Goal: Task Accomplishment & Management: Manage account settings

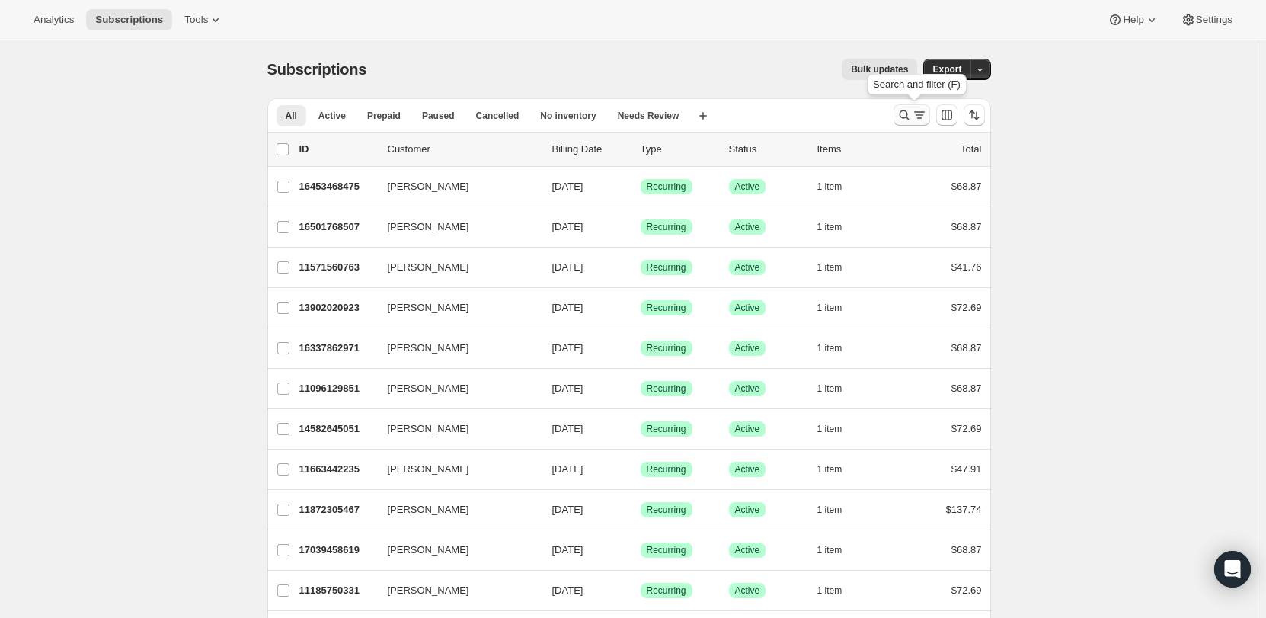
click at [903, 117] on icon "Search and filter results" at bounding box center [904, 114] width 15 height 15
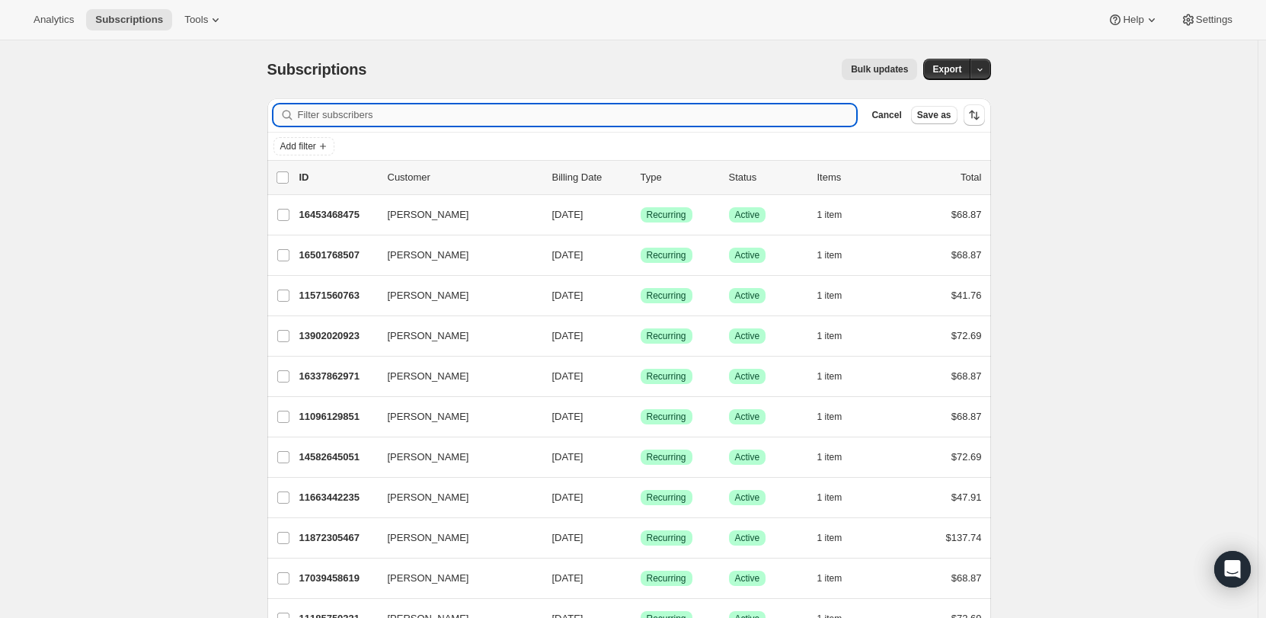
click at [467, 114] on input "Filter subscribers" at bounding box center [577, 114] width 559 height 21
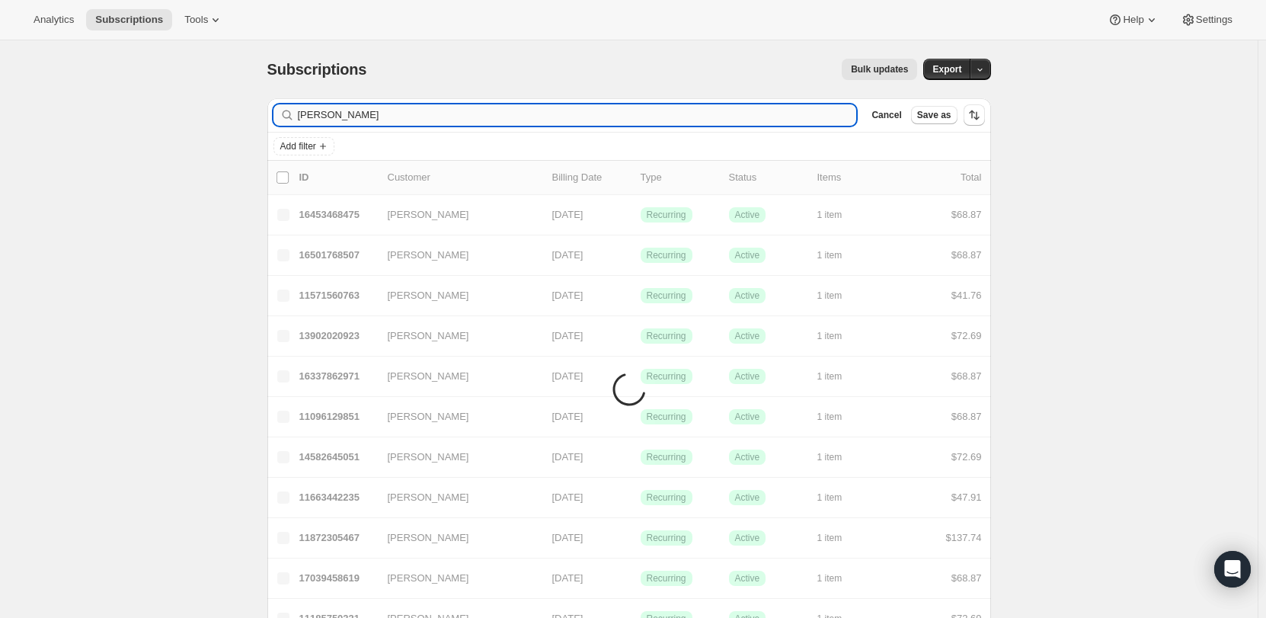
type input "[PERSON_NAME]"
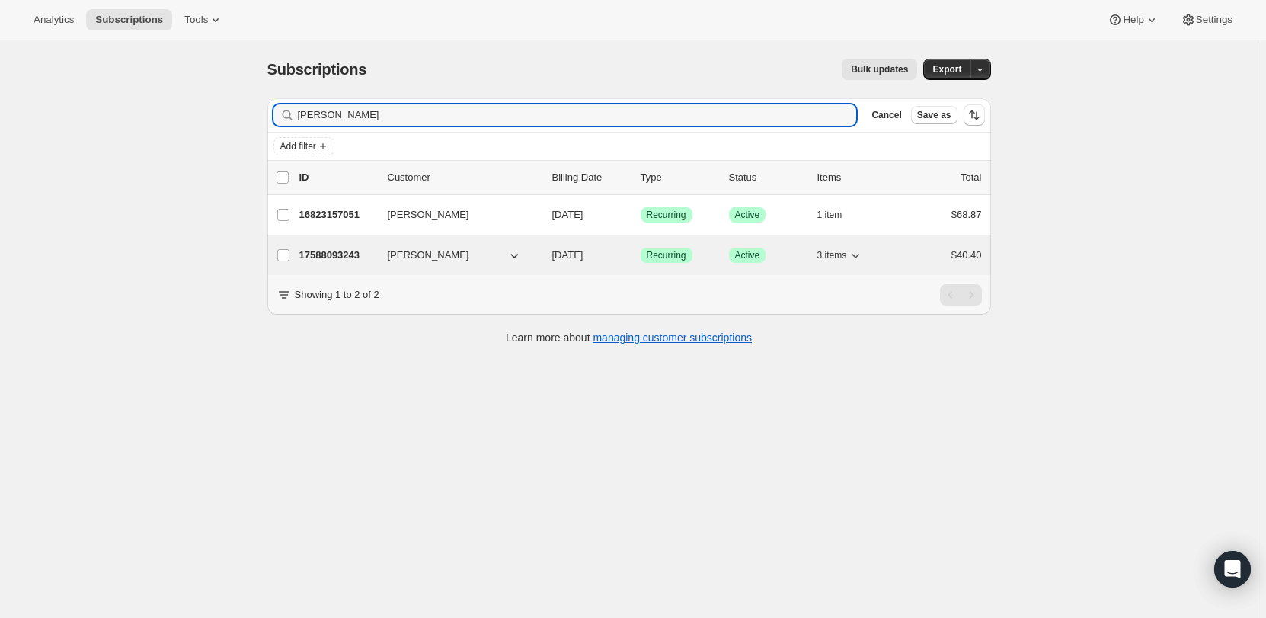
click at [374, 252] on p "17588093243" at bounding box center [337, 255] width 76 height 15
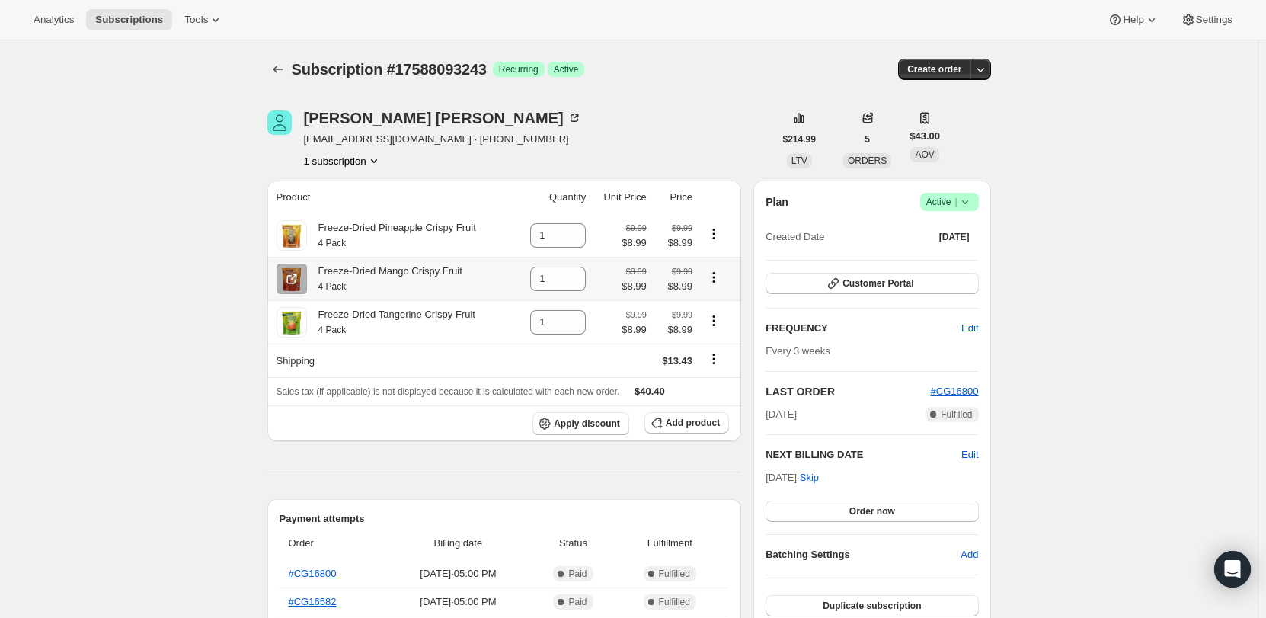
click at [717, 277] on icon "Product actions" at bounding box center [713, 277] width 15 height 15
click at [724, 305] on span "Remove" at bounding box center [708, 307] width 37 height 11
type input "0"
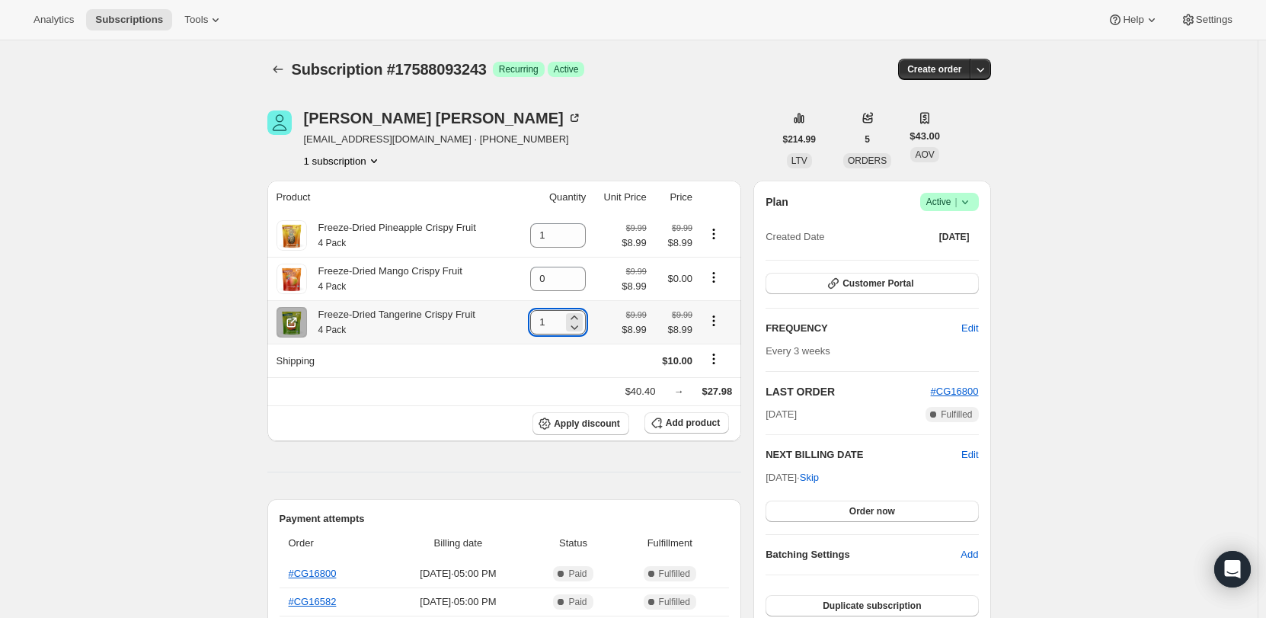
click at [556, 322] on input "1" at bounding box center [546, 322] width 33 height 24
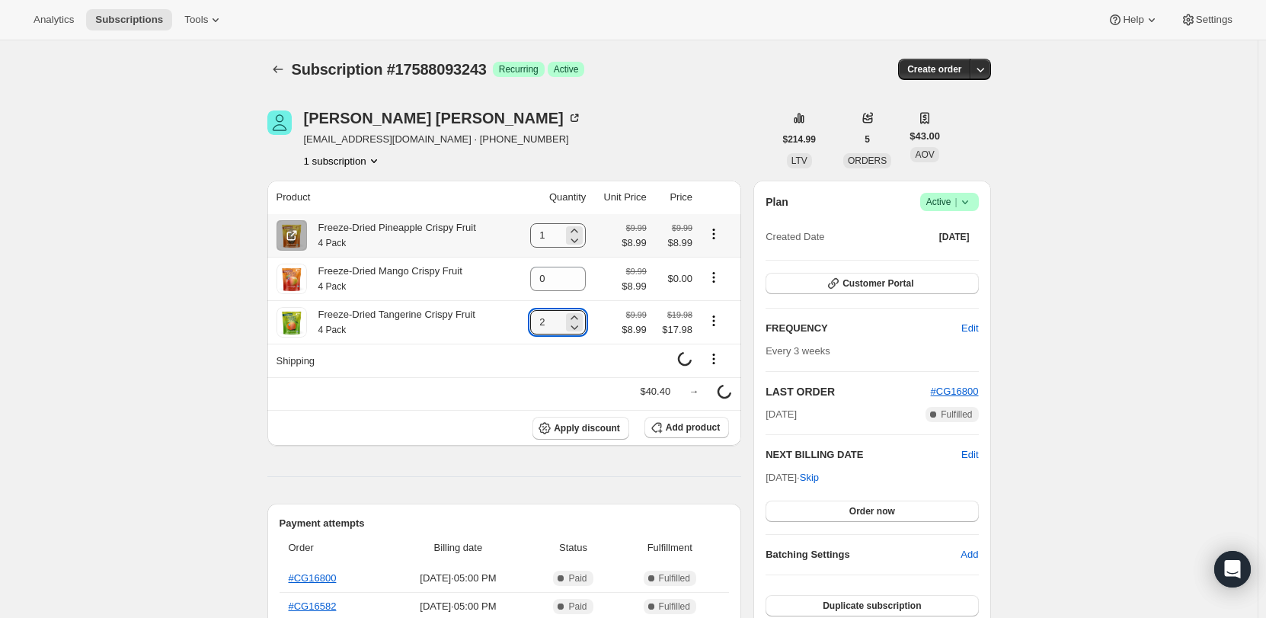
type input "2"
click at [554, 238] on input "1" at bounding box center [546, 235] width 33 height 24
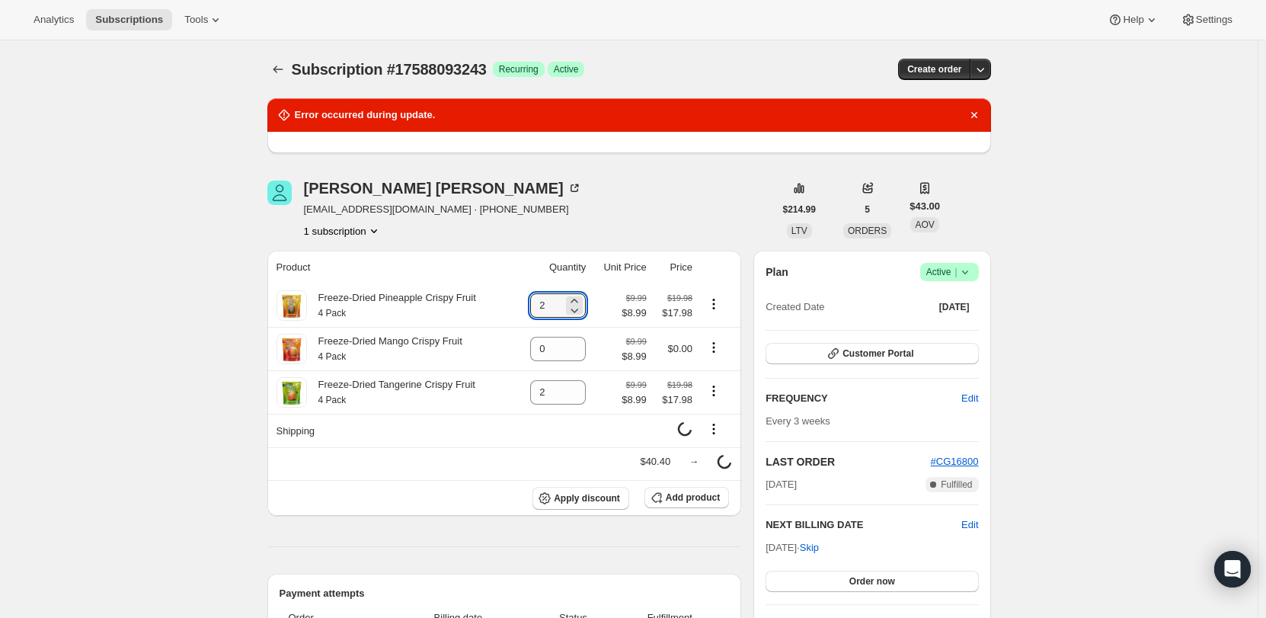
type input "2"
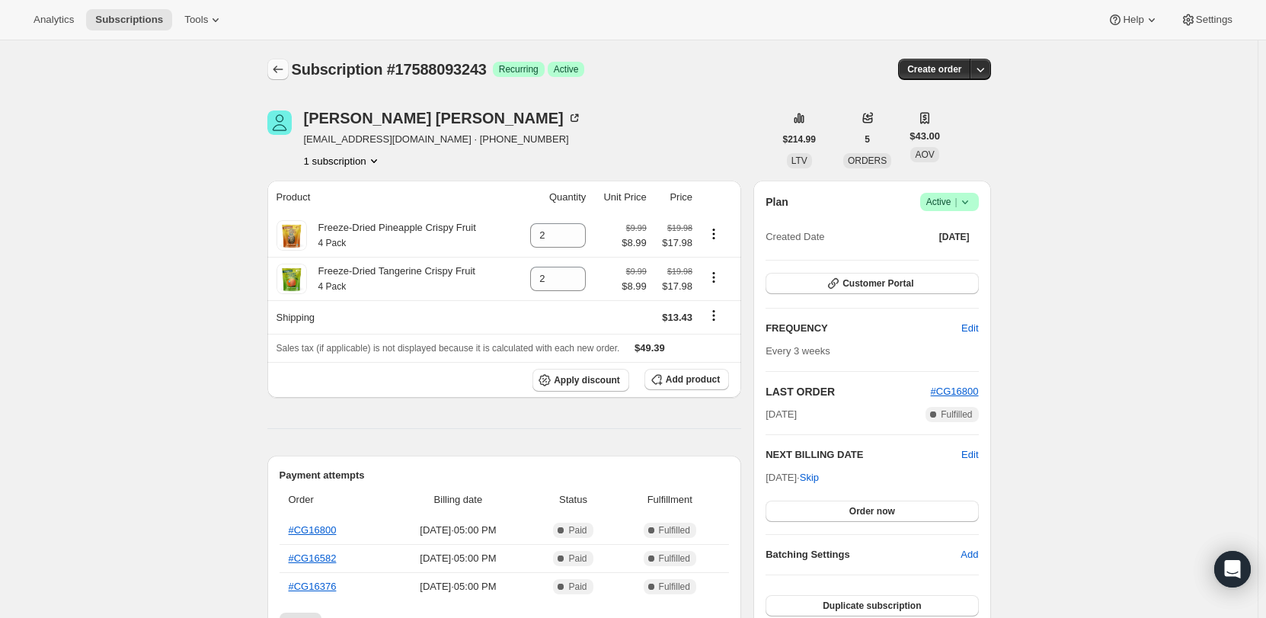
click at [282, 66] on icon "Subscriptions" at bounding box center [278, 69] width 15 height 15
